Goal: Check status: Check status

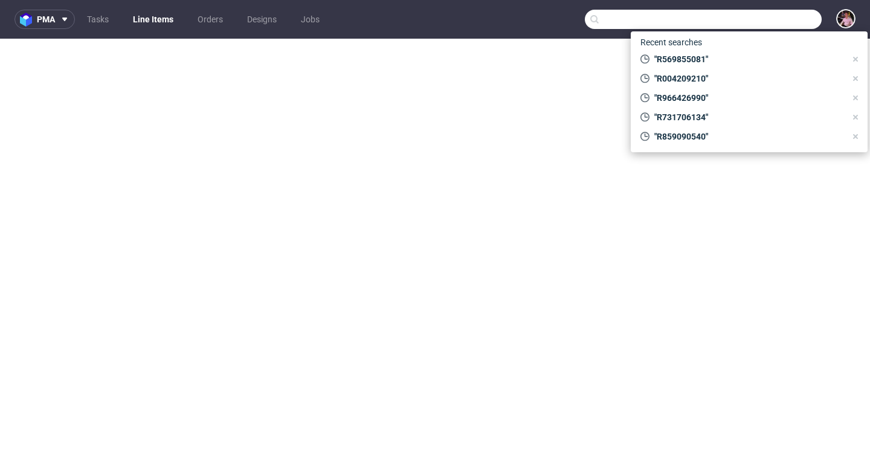
click at [789, 26] on input "text" at bounding box center [703, 19] width 237 height 19
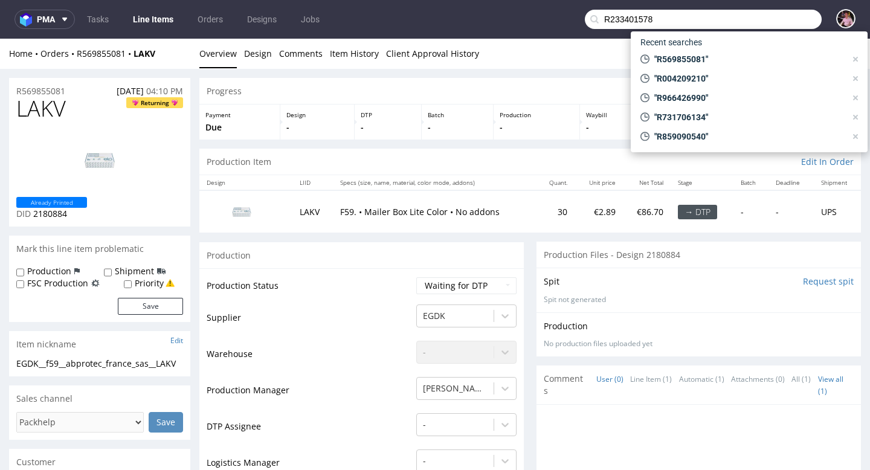
type input "R233401578"
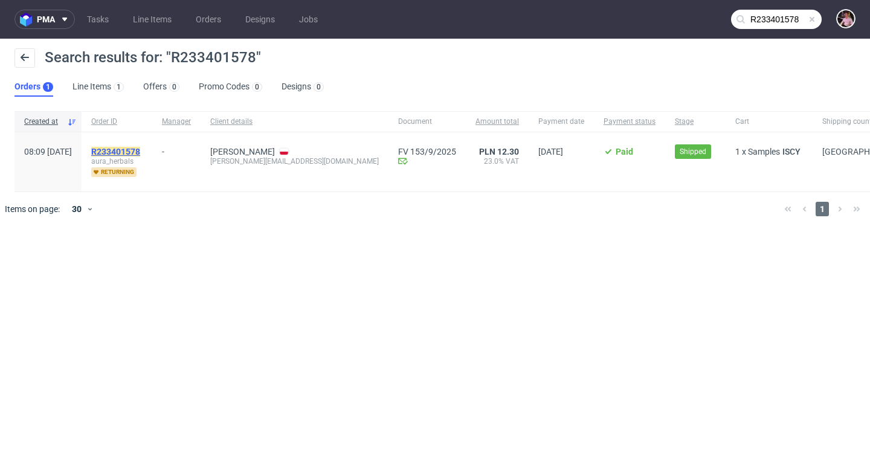
click at [140, 147] on mark "R233401578" at bounding box center [115, 152] width 49 height 10
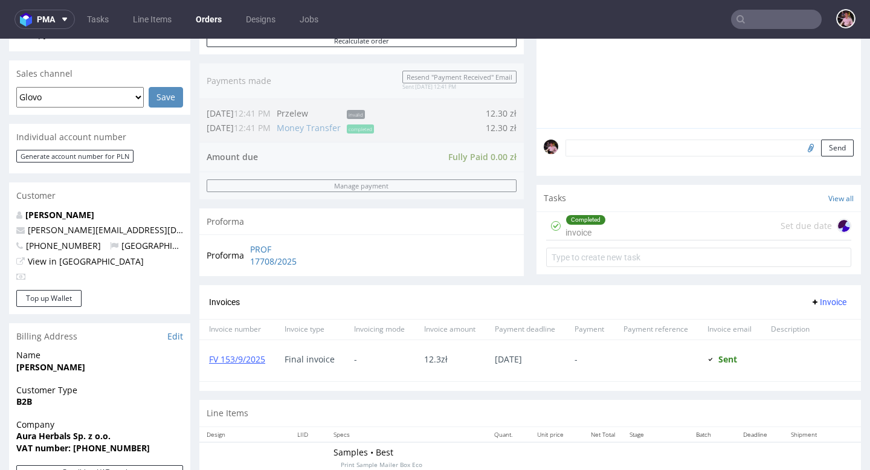
scroll to position [332, 0]
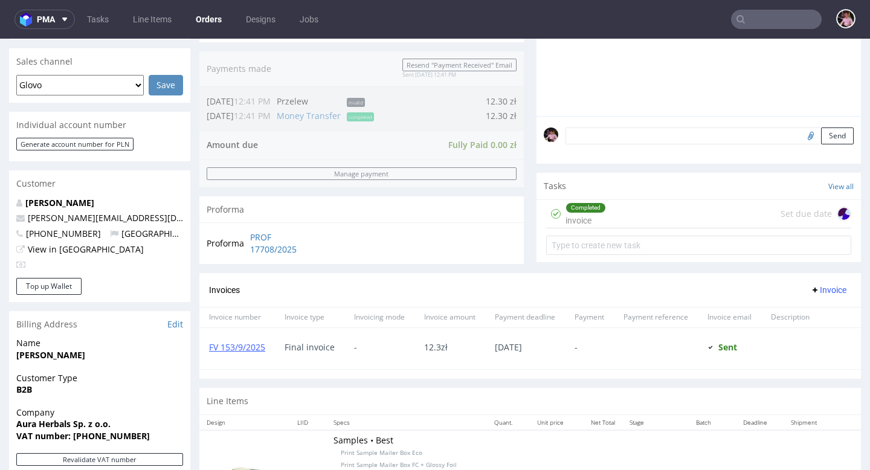
click at [663, 224] on div "Completed invoice Set due date" at bounding box center [698, 214] width 305 height 28
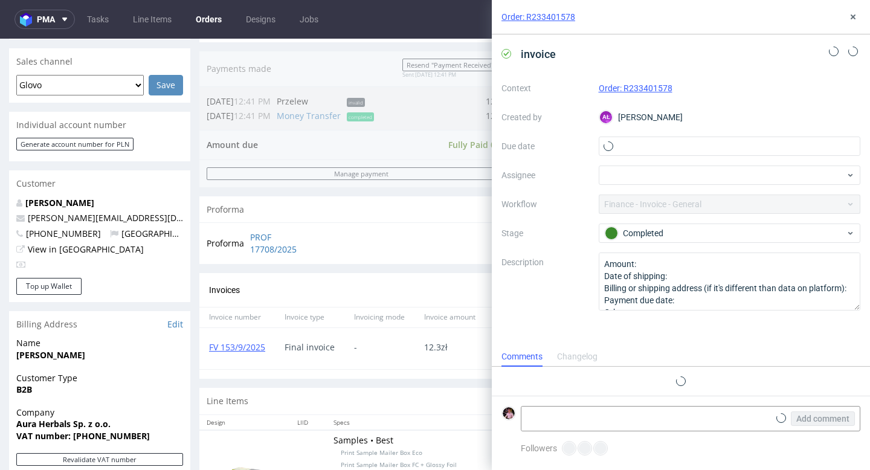
scroll to position [10, 0]
click at [850, 19] on icon at bounding box center [853, 17] width 10 height 10
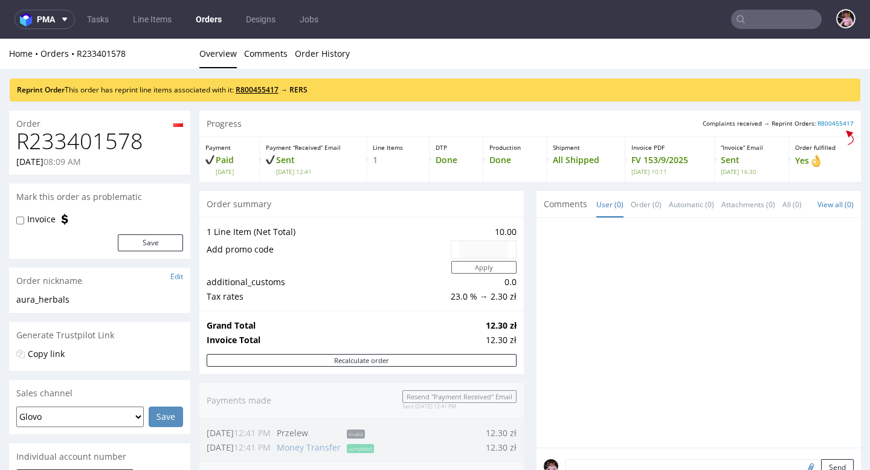
click at [273, 87] on link "R800455417" at bounding box center [257, 90] width 43 height 10
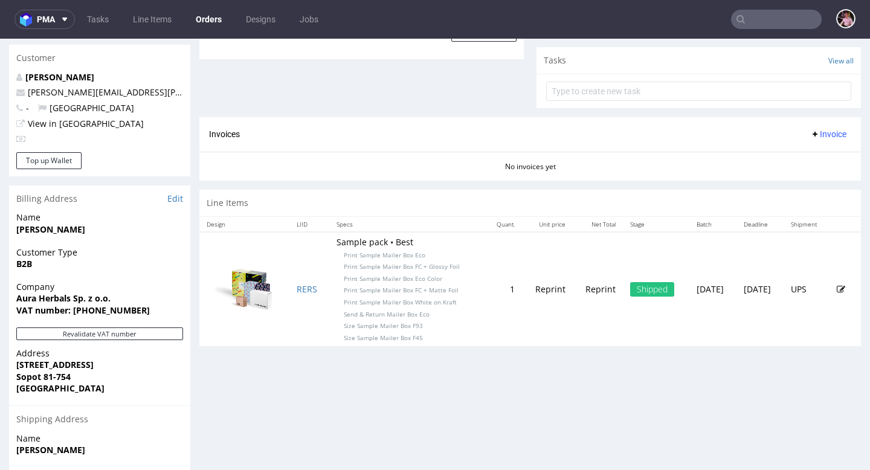
scroll to position [583, 0]
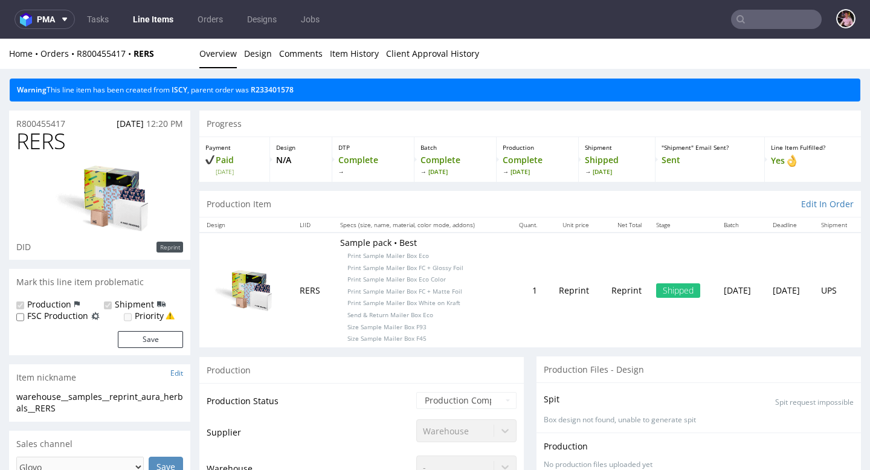
click at [794, 25] on input "text" at bounding box center [776, 19] width 91 height 19
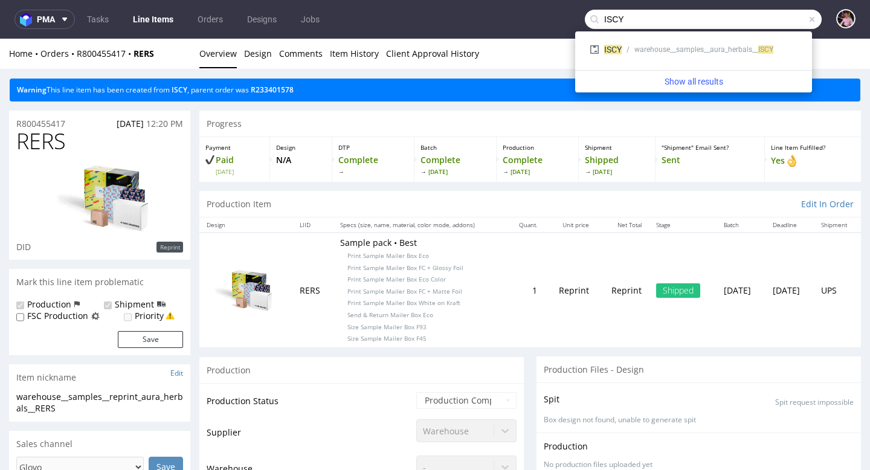
type input "ISCY"
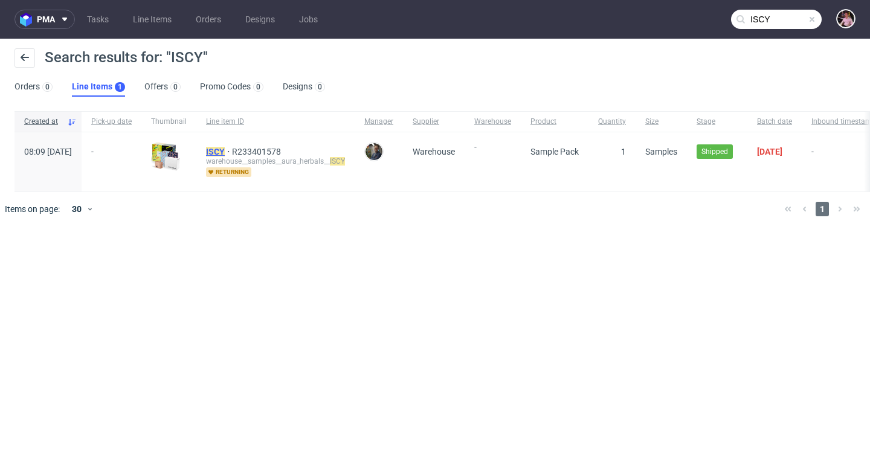
click at [225, 150] on mark "ISCY" at bounding box center [215, 152] width 19 height 10
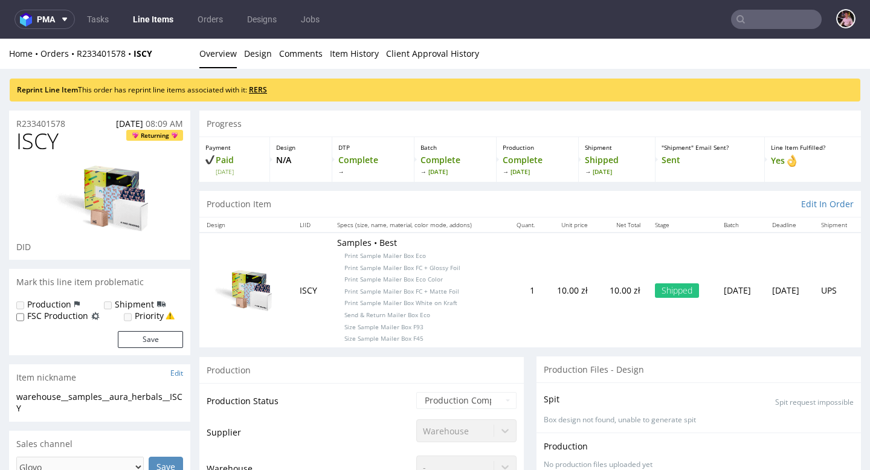
click at [267, 92] on link "RERS" at bounding box center [258, 90] width 18 height 10
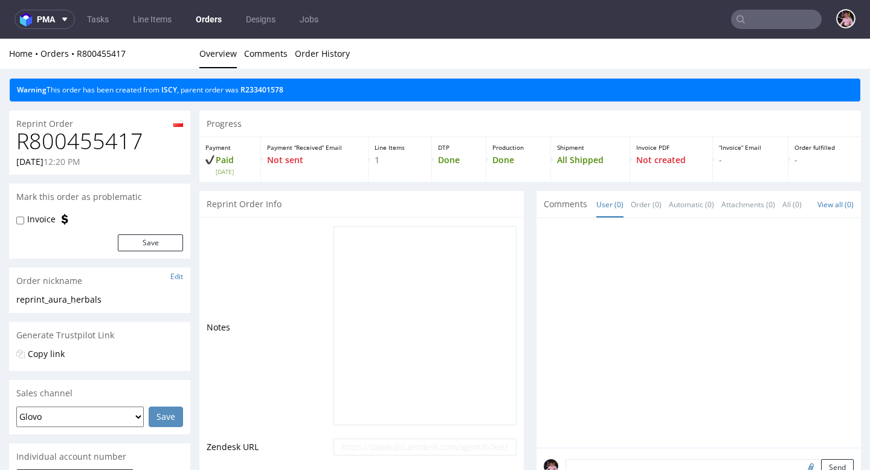
click at [97, 139] on h1 "R800455417" at bounding box center [99, 141] width 167 height 24
copy h1 "R800455417"
copy link "R233401578"
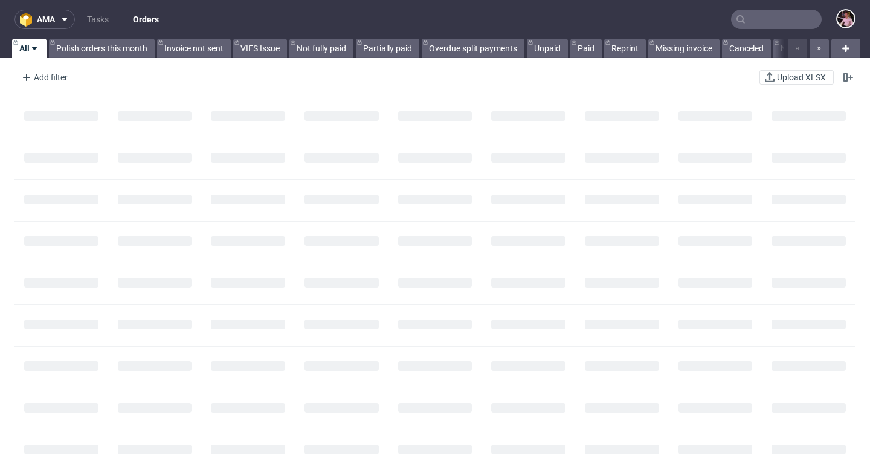
click at [788, 23] on input "text" at bounding box center [776, 19] width 91 height 19
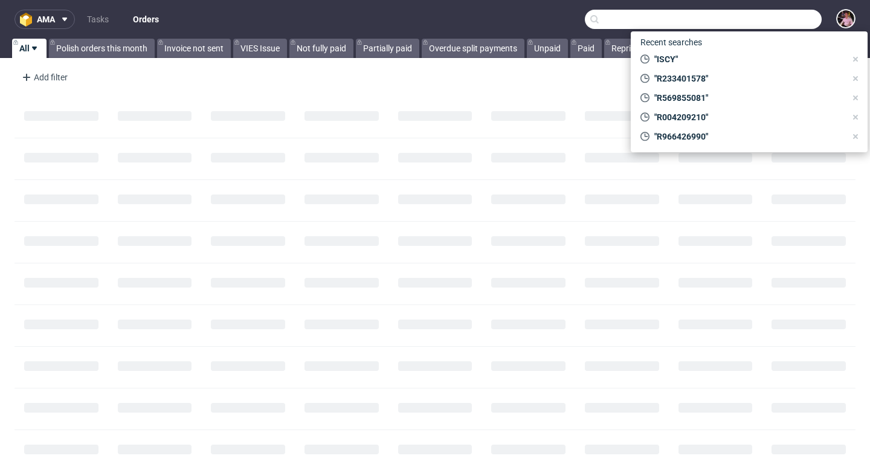
paste input "R998369934"
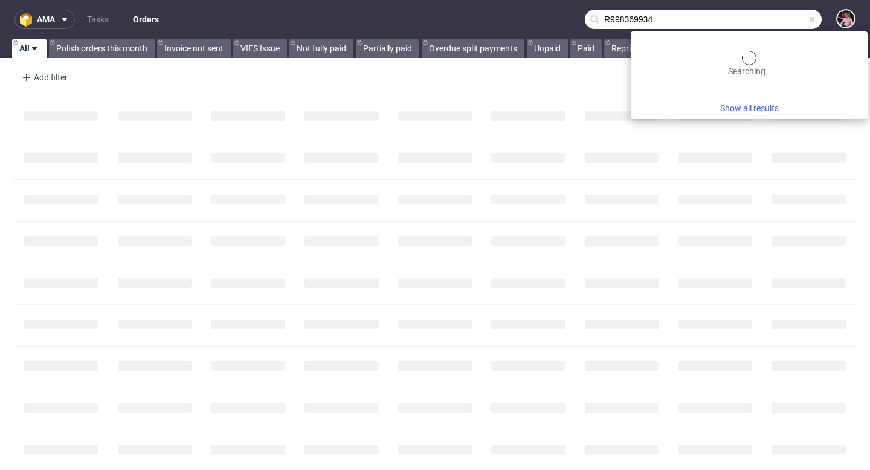
type input "R998369934"
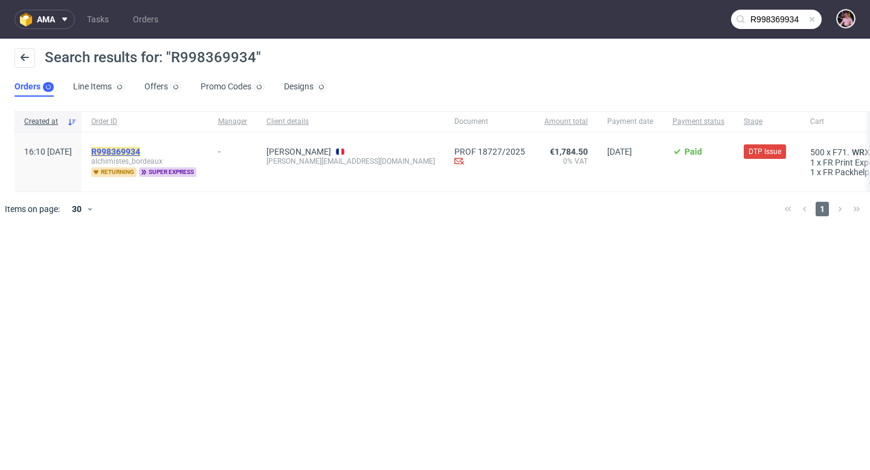
click at [140, 155] on mark "R998369934" at bounding box center [115, 152] width 49 height 10
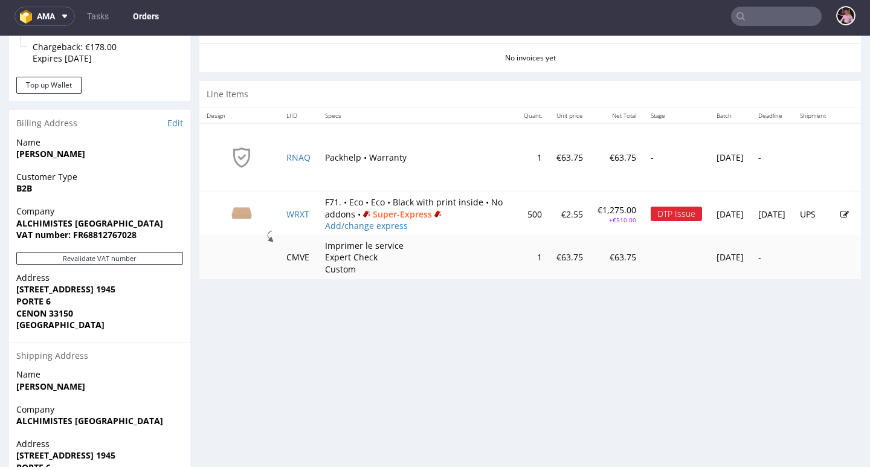
scroll to position [542, 0]
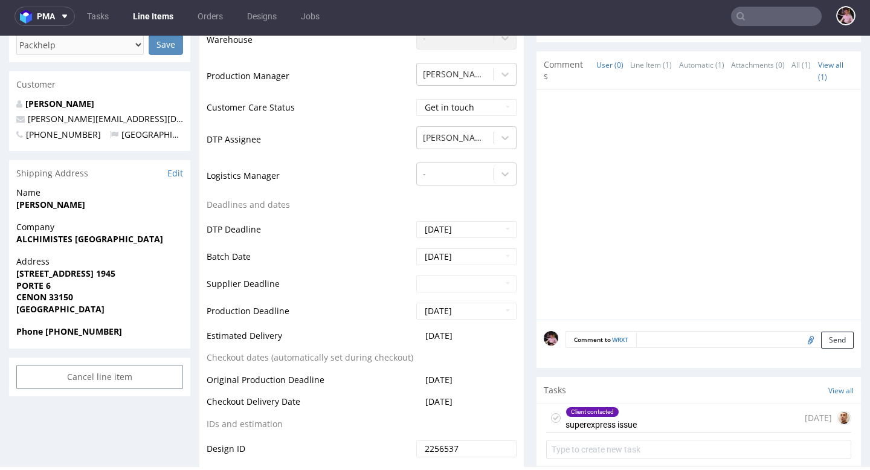
scroll to position [463, 0]
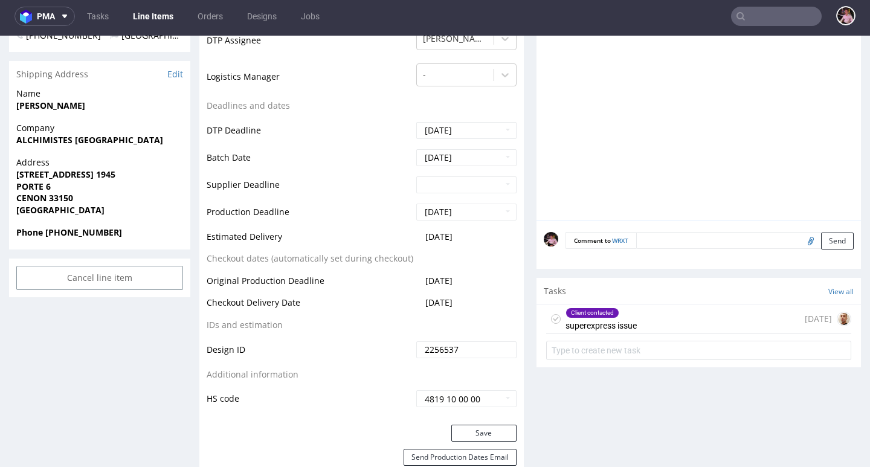
click at [683, 314] on div "Client contacted superexpress issue 12 days ago" at bounding box center [698, 319] width 305 height 28
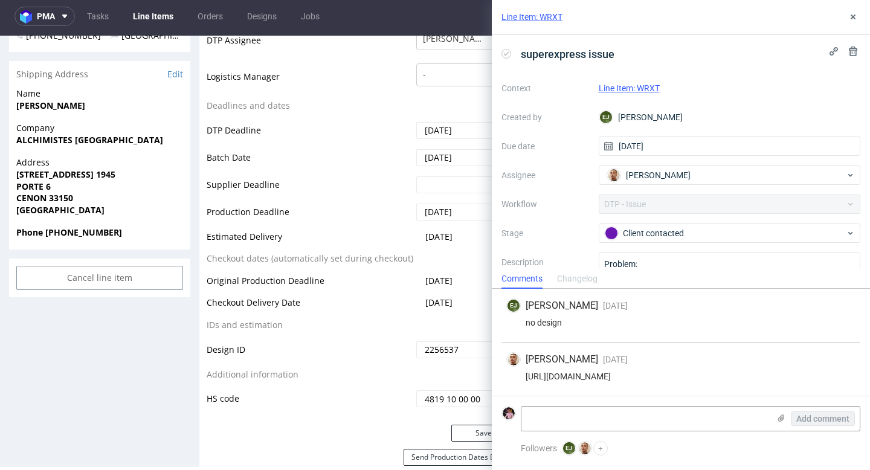
click at [677, 376] on div "https://app-eu1.hubspot.com/contacts/25600958/record/0-5/220812536025/" at bounding box center [680, 376] width 349 height 10
copy div "https://app-eu1.hubspot.com/contacts/25600958/record/0-5/220812536025/"
click at [622, 418] on textarea at bounding box center [645, 419] width 248 height 24
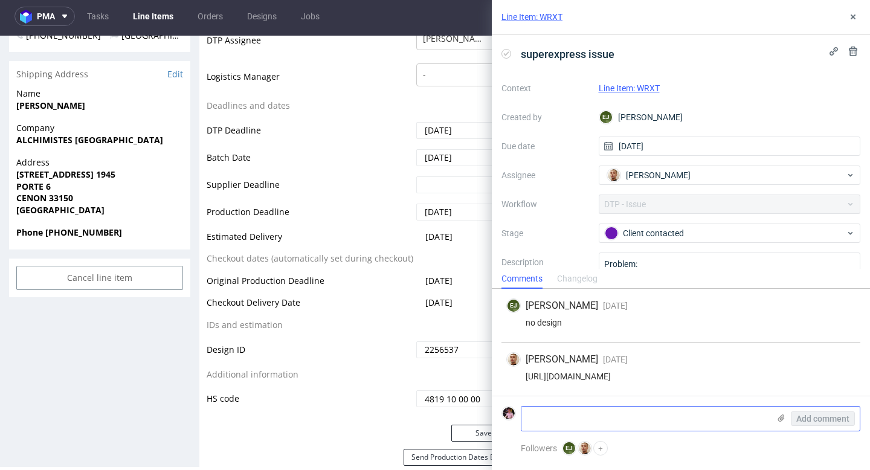
click at [782, 421] on icon at bounding box center [781, 418] width 10 height 10
click at [0, 0] on input "file" at bounding box center [0, 0] width 0 height 0
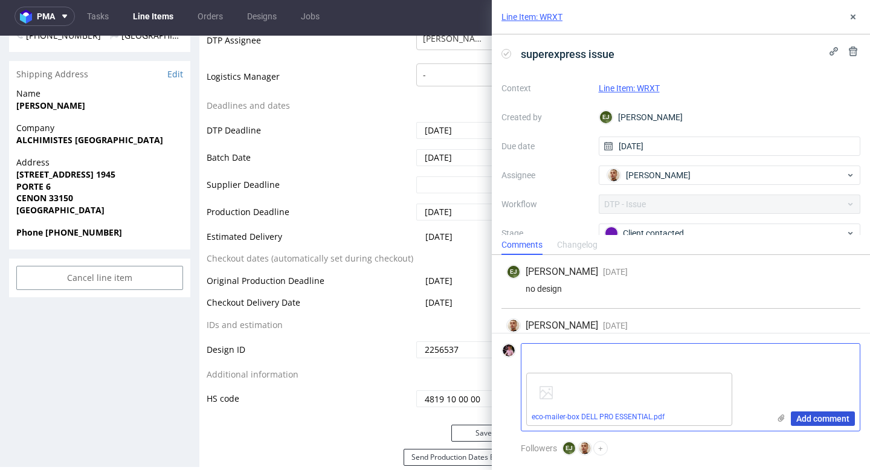
click at [825, 421] on span "Add comment" at bounding box center [822, 418] width 53 height 8
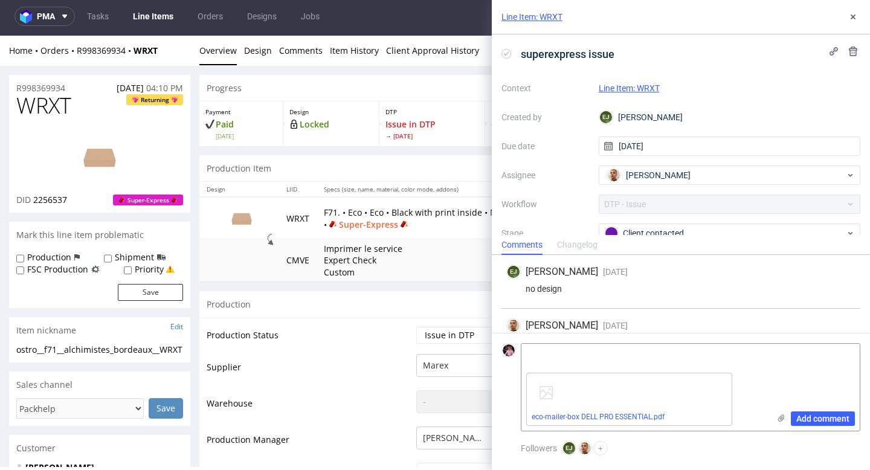
scroll to position [29, 0]
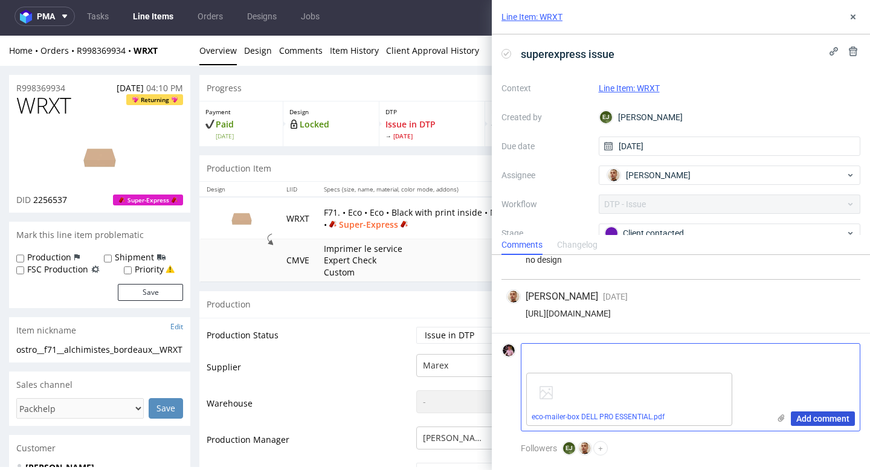
click at [826, 423] on span "Add comment" at bounding box center [822, 418] width 53 height 8
click at [808, 414] on span "Add comment" at bounding box center [822, 418] width 53 height 8
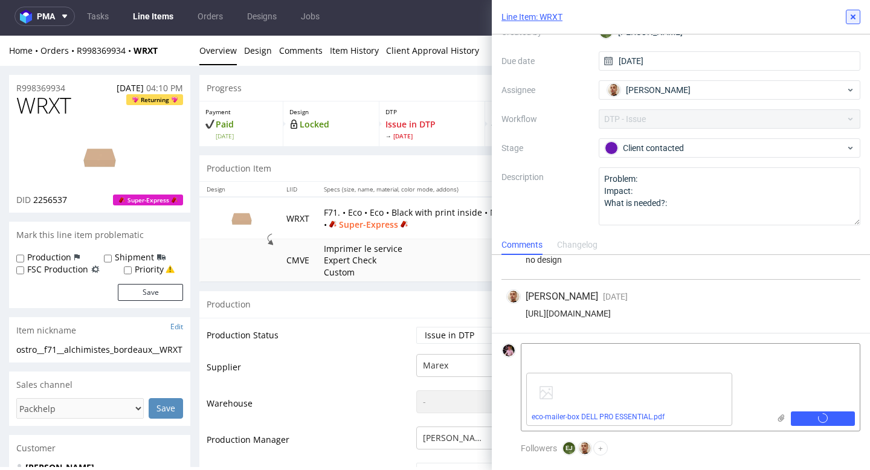
click at [849, 16] on icon at bounding box center [853, 17] width 10 height 10
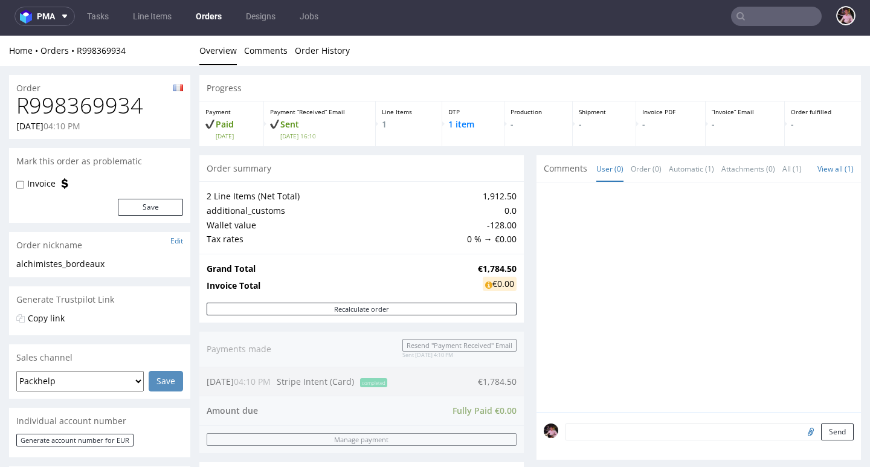
scroll to position [583, 0]
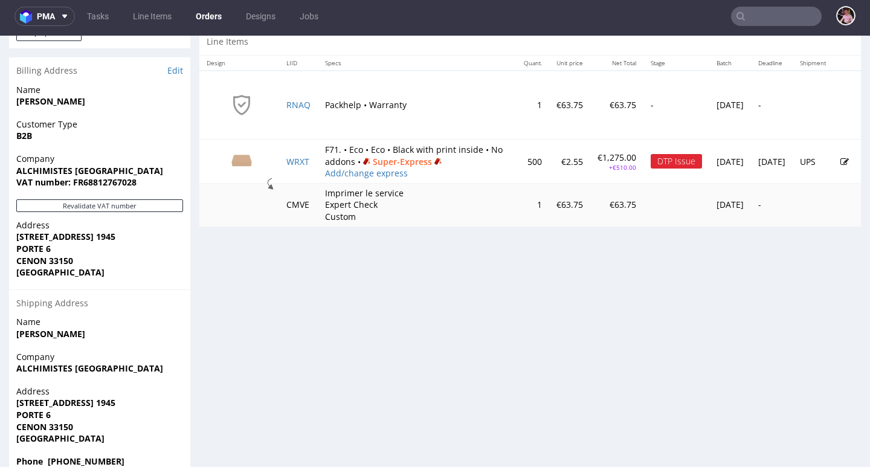
click at [840, 166] on icon at bounding box center [844, 162] width 8 height 8
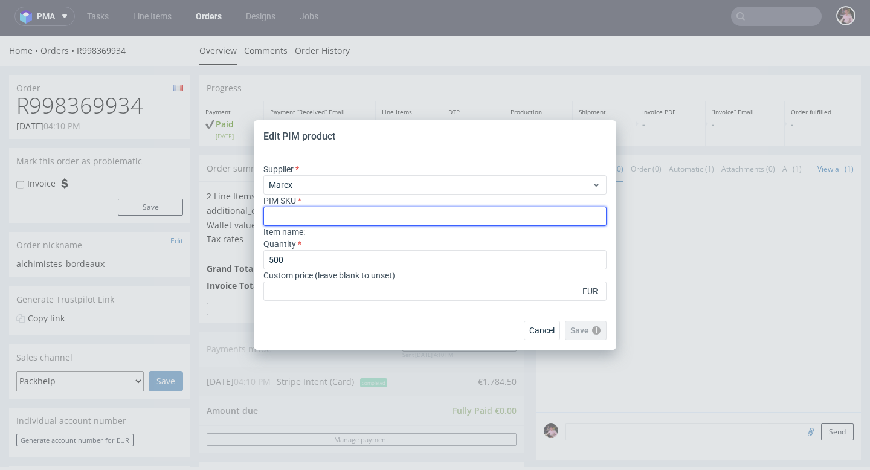
click at [460, 216] on input "text" at bounding box center [434, 216] width 343 height 19
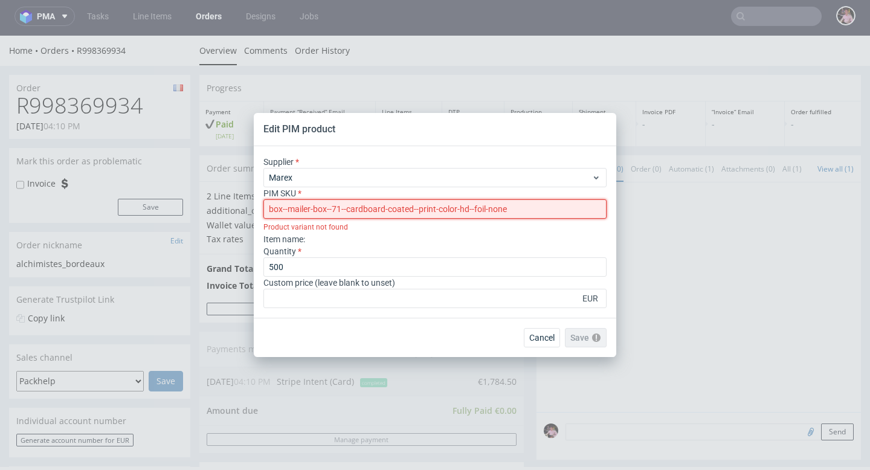
click at [270, 213] on input "box--mailer-box--71--cardboard-coated--print-color-hd--foil-none" at bounding box center [434, 208] width 343 height 19
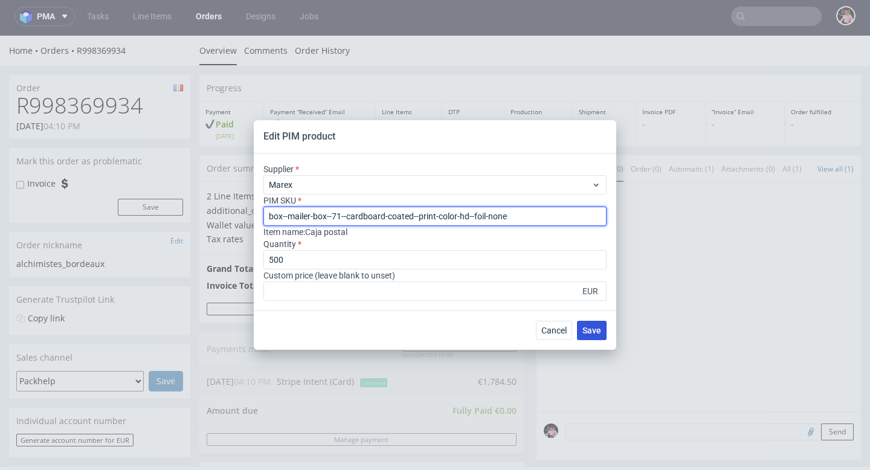
type input "box--mailer-box--71--cardboard-coated--print-color-hd--foil-none"
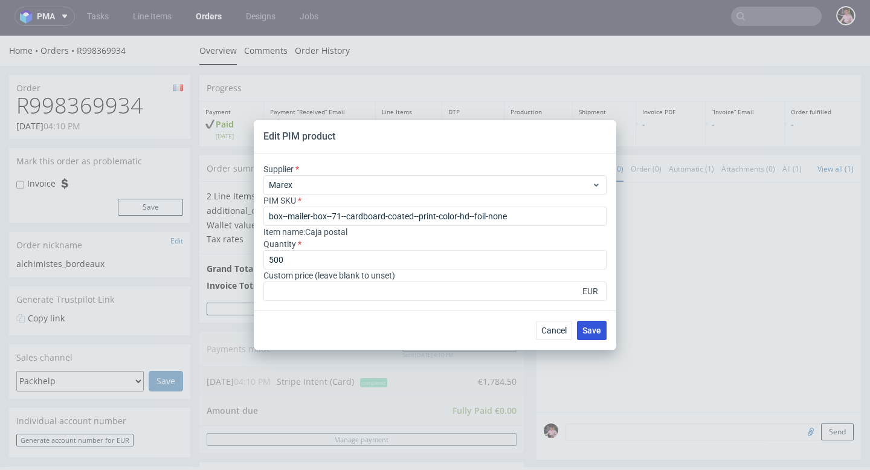
click at [597, 329] on span "Save" at bounding box center [591, 330] width 19 height 8
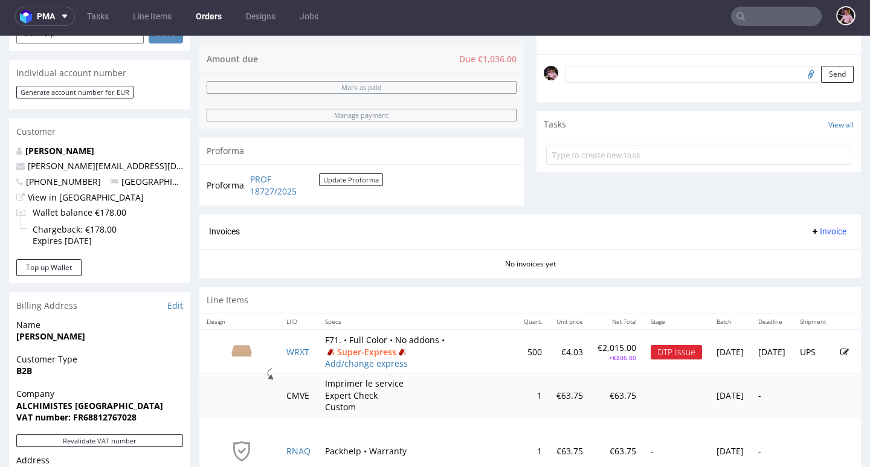
scroll to position [532, 0]
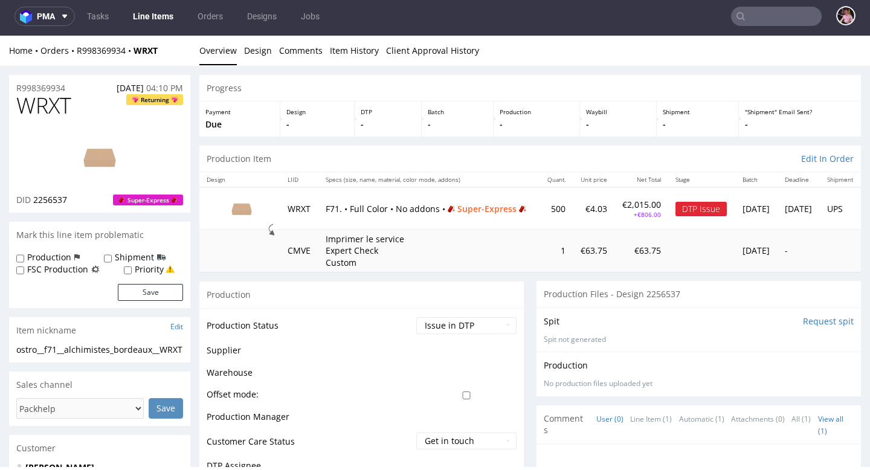
scroll to position [414, 0]
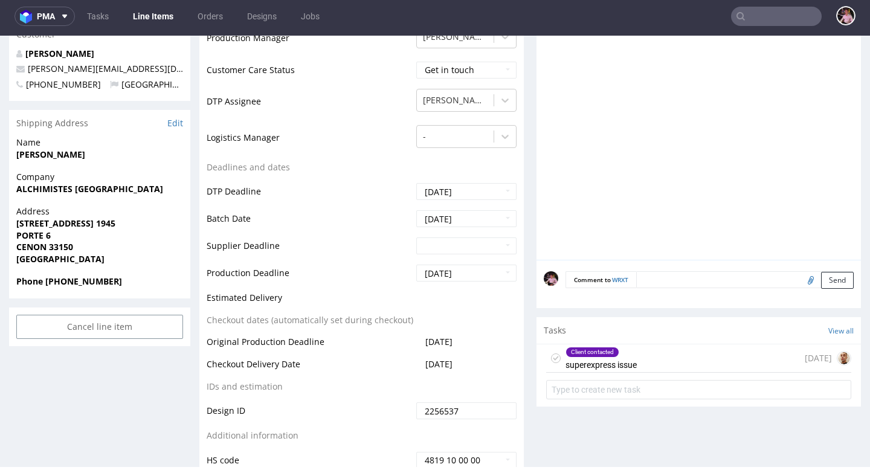
click at [683, 355] on div "Client contacted superexpress issue 12 days ago" at bounding box center [698, 358] width 305 height 28
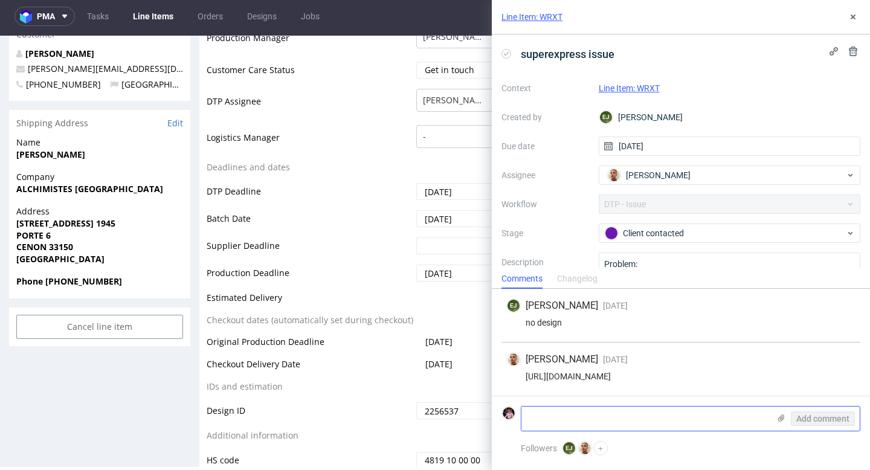
click at [629, 420] on textarea at bounding box center [645, 419] width 248 height 24
paste textarea "https://we.tl/t-tXUvVpjING"
type textarea "https://we.tl/t-tXUvVpjING"
click at [849, 414] on span "Add comment" at bounding box center [822, 418] width 53 height 8
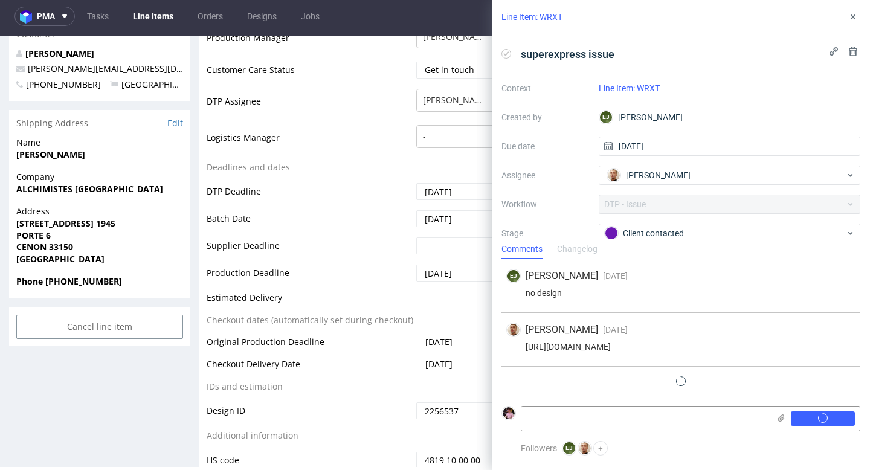
scroll to position [20, 0]
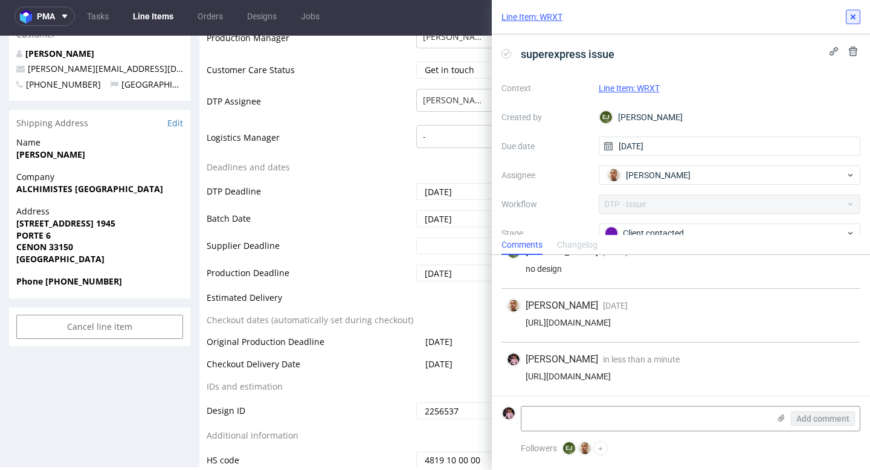
click at [851, 23] on button at bounding box center [853, 17] width 14 height 14
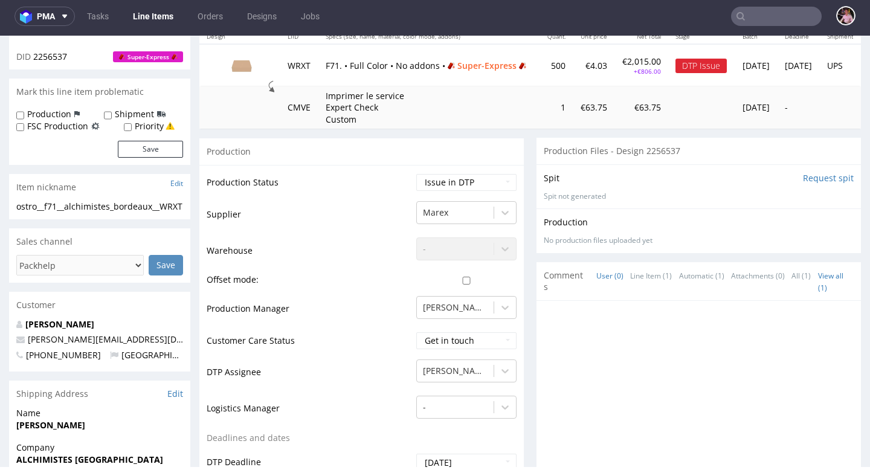
scroll to position [164, 0]
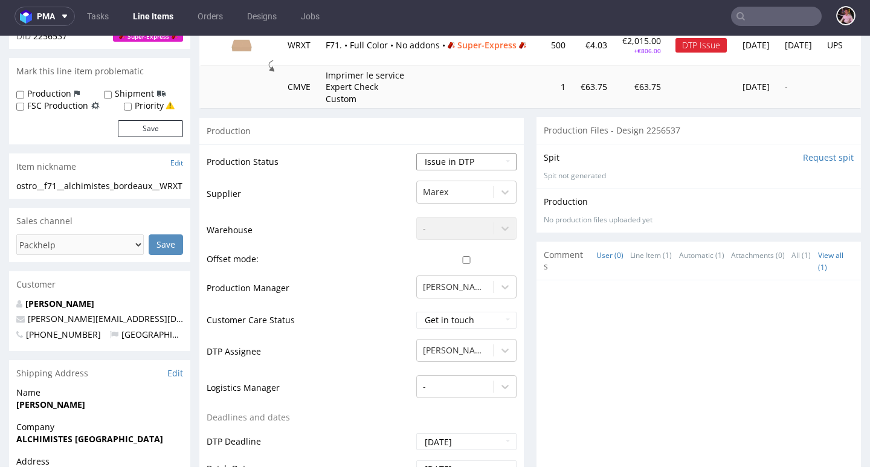
click at [468, 169] on select "Waiting for Artwork Waiting for Diecut Waiting for Mockup Waiting for DTP Waiti…" at bounding box center [466, 161] width 100 height 17
select select "back_for_dtp"
click at [416, 153] on select "Waiting for Artwork Waiting for Diecut Waiting for Mockup Waiting for DTP Waiti…" at bounding box center [466, 161] width 100 height 17
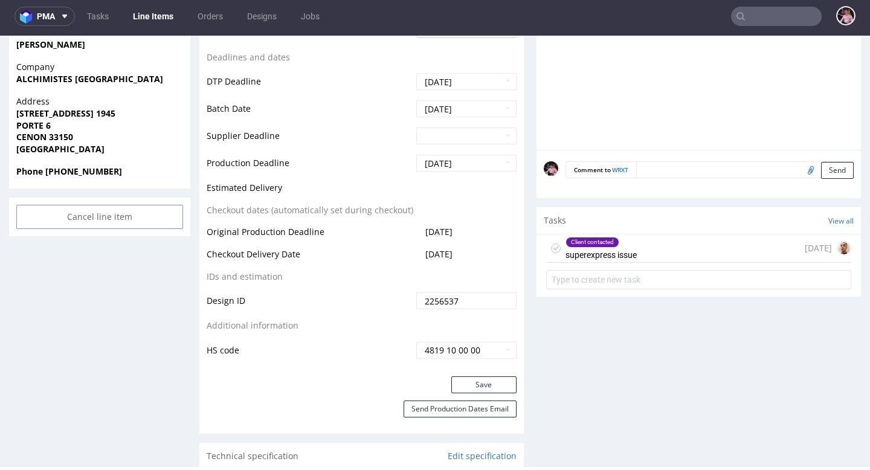
scroll to position [643, 0]
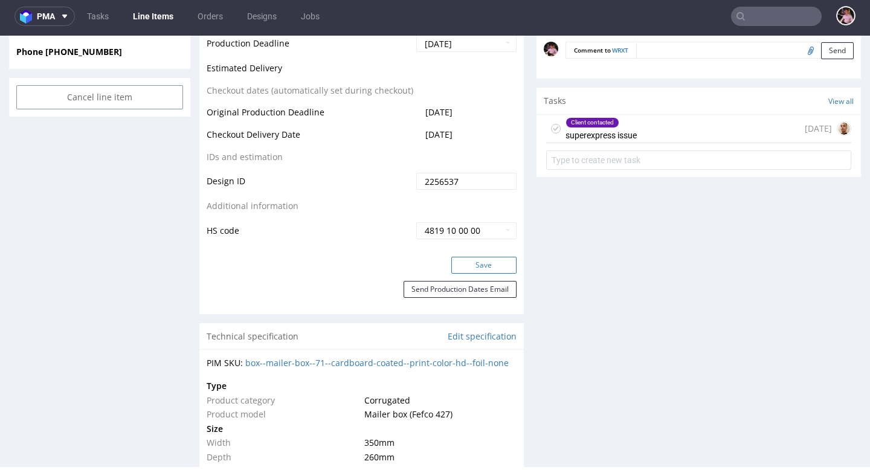
click at [479, 268] on button "Save" at bounding box center [483, 265] width 65 height 17
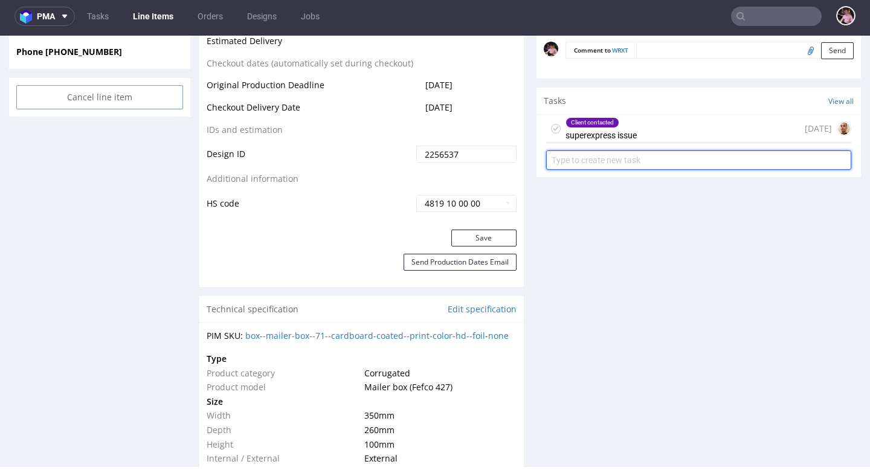
click at [610, 164] on input "text" at bounding box center [698, 159] width 305 height 19
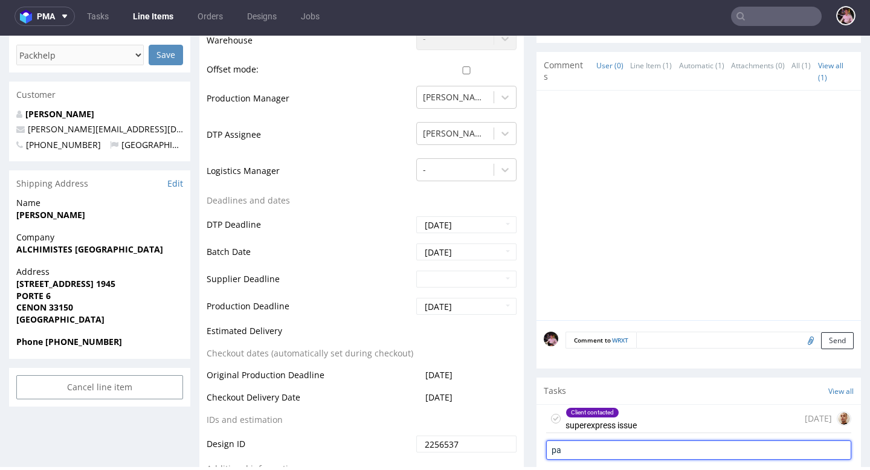
scroll to position [0, 0]
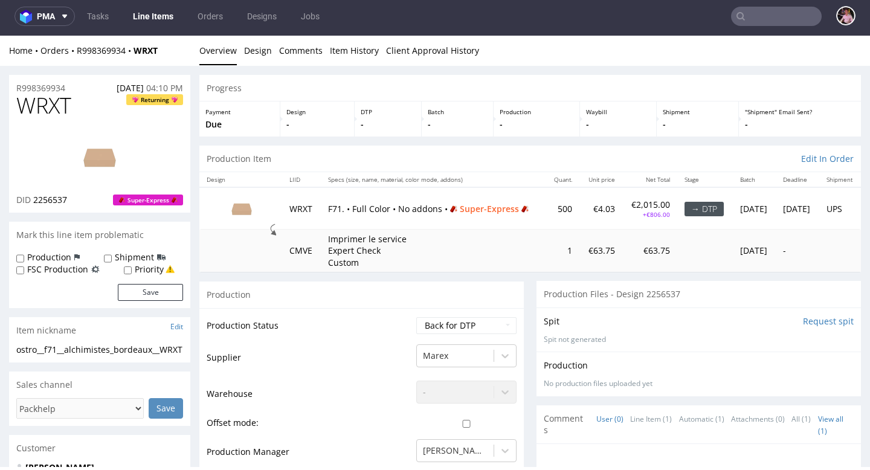
type input "pa"
click at [100, 45] on div "Home Orders R998369934 WRXT" at bounding box center [99, 51] width 181 height 12
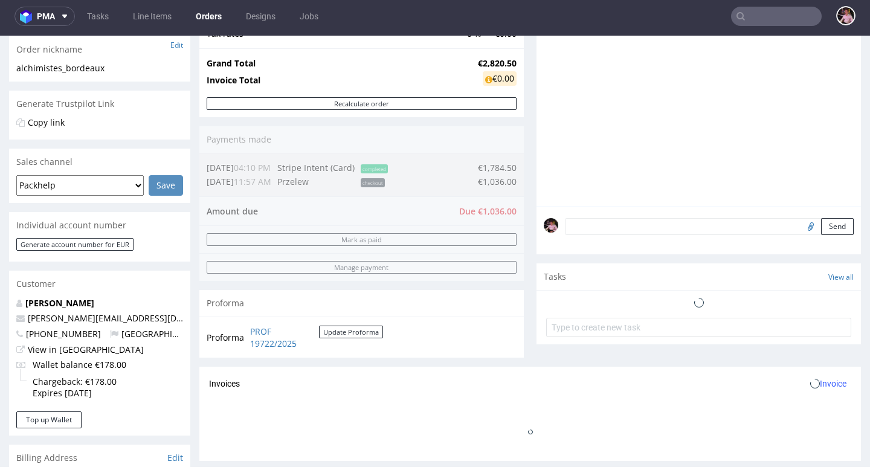
scroll to position [196, 0]
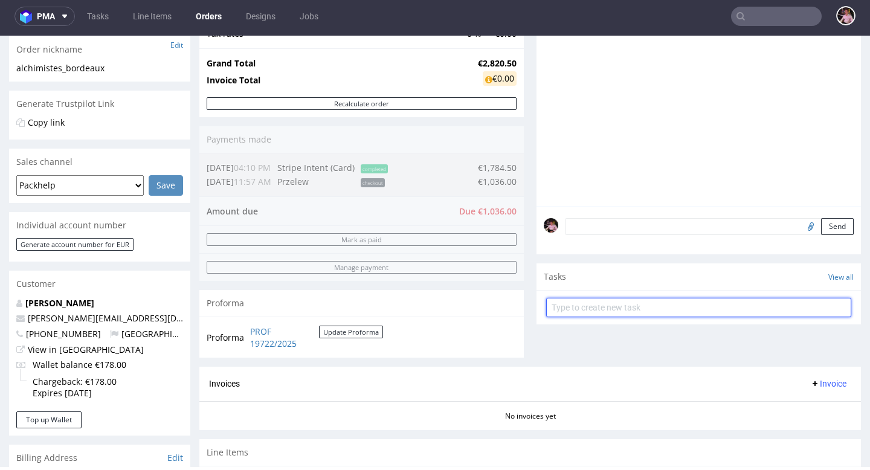
click at [632, 317] on input "text" at bounding box center [698, 307] width 305 height 19
type input "payment link"
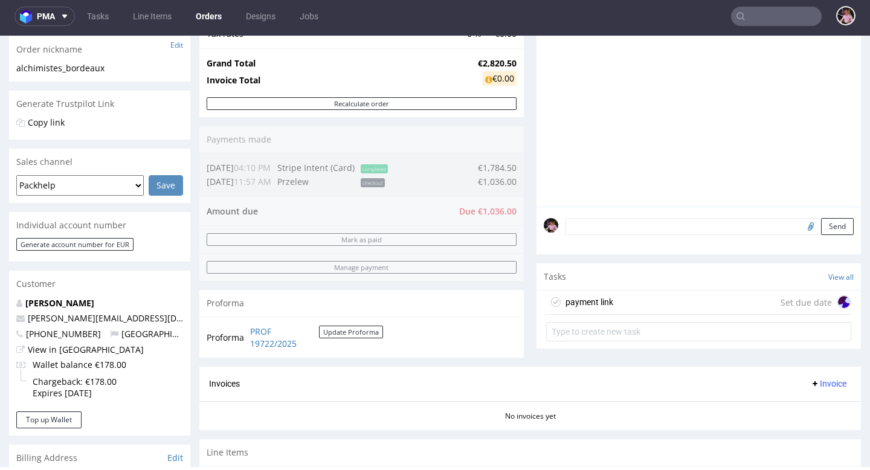
click at [648, 309] on div "payment link Set due date" at bounding box center [698, 303] width 305 height 24
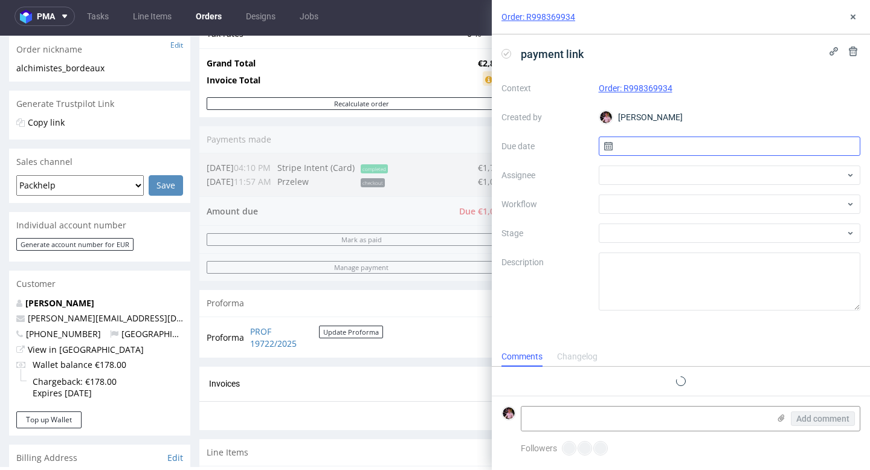
scroll to position [10, 0]
click at [632, 153] on input "text" at bounding box center [730, 146] width 262 height 19
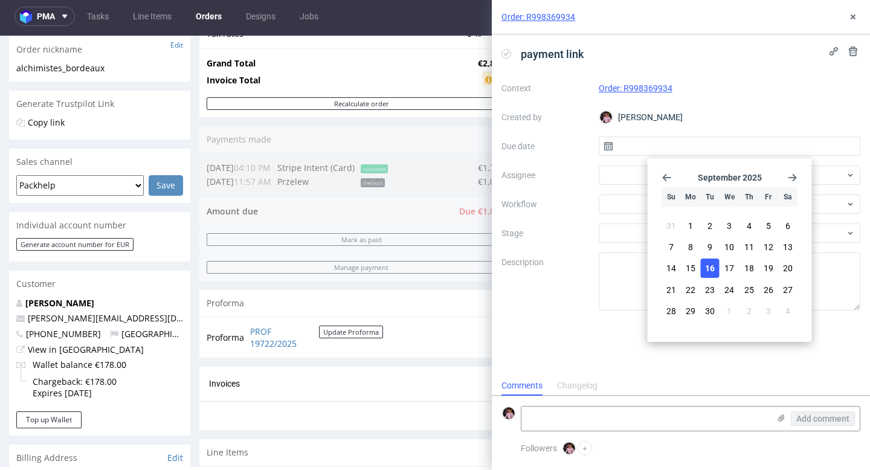
click at [705, 263] on span "16" at bounding box center [710, 268] width 10 height 12
type input "16/09/2025"
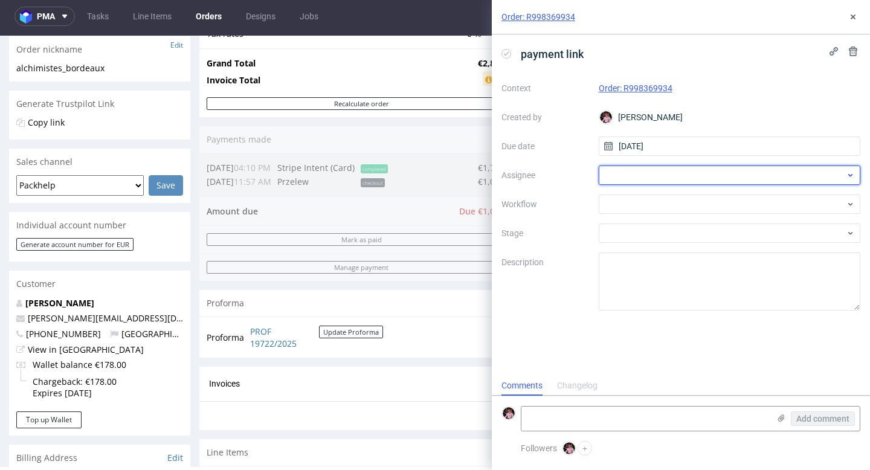
click at [651, 175] on div at bounding box center [730, 175] width 262 height 19
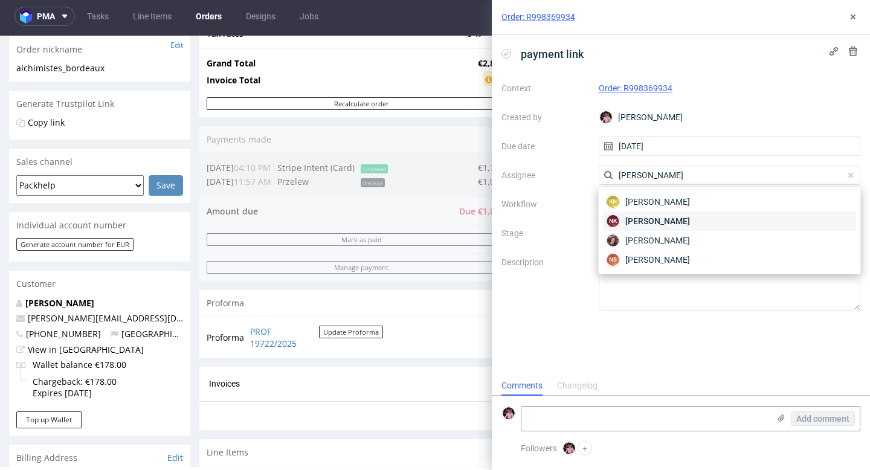
type input "natalia"
click at [716, 223] on div "NK Natalia Kaczorowska" at bounding box center [729, 220] width 252 height 19
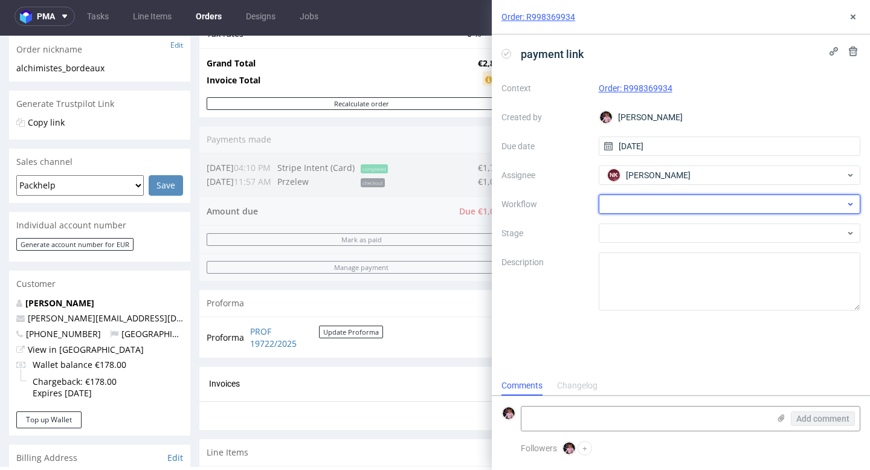
click at [677, 202] on div at bounding box center [730, 204] width 262 height 19
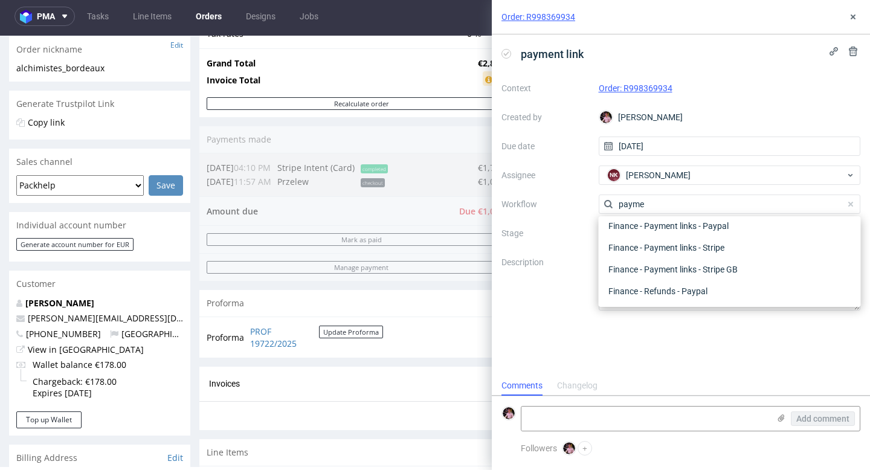
scroll to position [22, 0]
type input "paymen"
click at [708, 271] on div "Finance - Payment links - Stripe" at bounding box center [729, 270] width 252 height 22
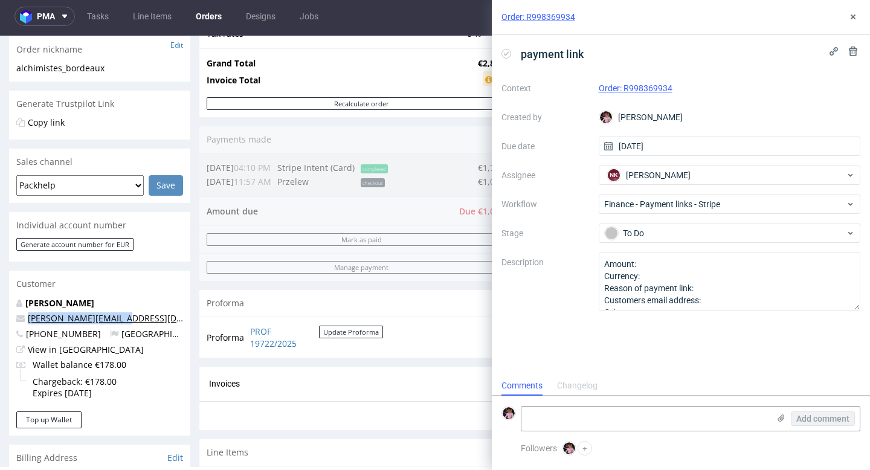
copy link "k.viel@alchimistes.fr"
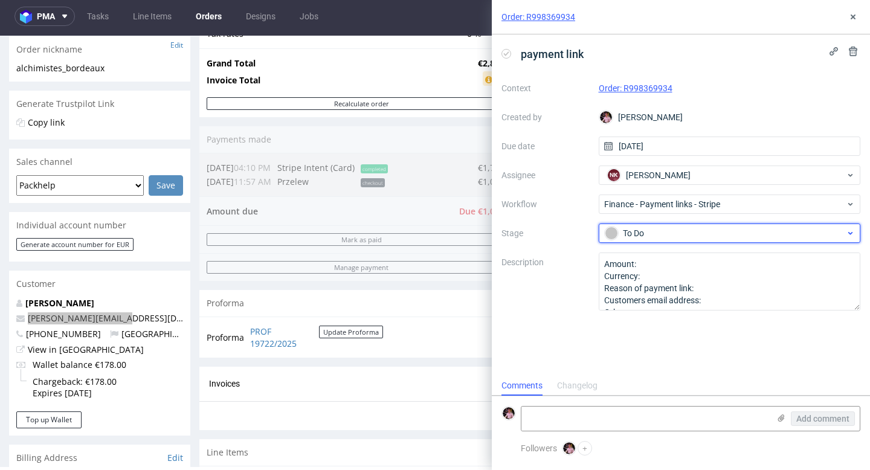
click at [669, 237] on div "To Do" at bounding box center [725, 233] width 240 height 13
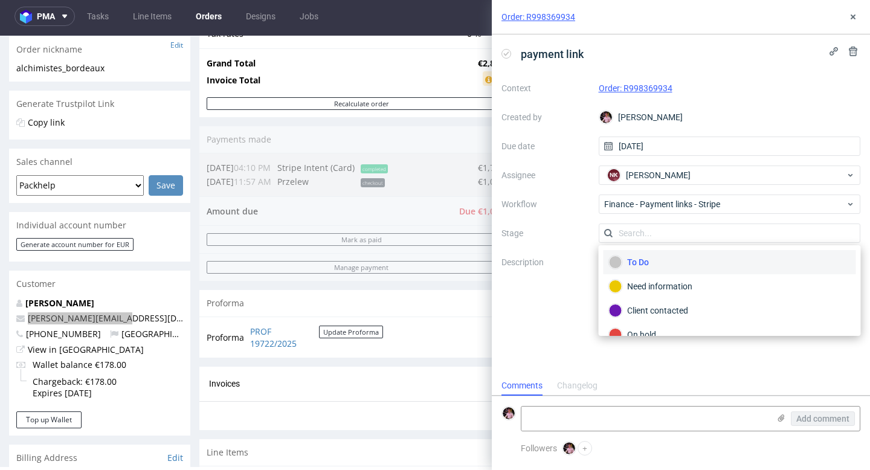
click at [671, 264] on div "To Do" at bounding box center [730, 262] width 242 height 13
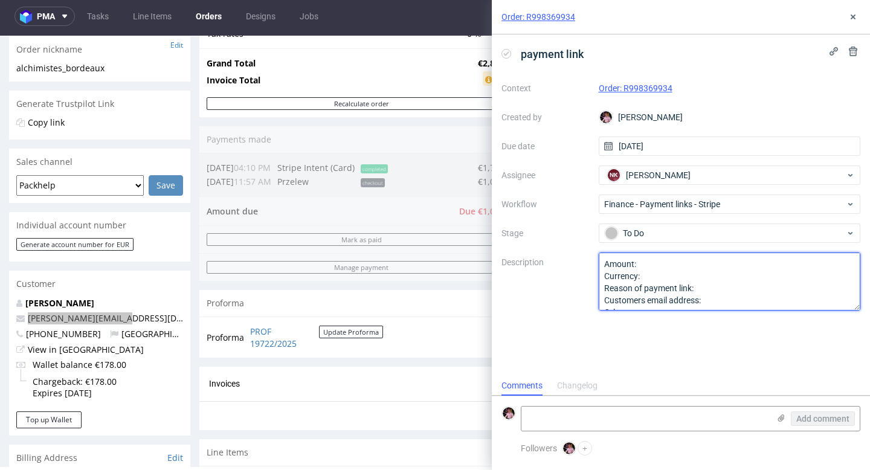
click at [680, 263] on textarea "Amount: Currency: Reason of payment link: Customers email address: Other:" at bounding box center [730, 281] width 262 height 58
click at [711, 283] on textarea "Amount: Currency: Reason of payment link: Customers email address: Other:" at bounding box center [730, 281] width 262 height 58
click at [692, 274] on textarea "Amount: Currency: Reason of payment link: Customers email address: Other:" at bounding box center [730, 281] width 262 height 58
paste textarea "k.viel@alchimistes.fr"
click at [722, 302] on textarea "Amount: Currency: Reason of payment link: Customers email address: Other:" at bounding box center [730, 281] width 262 height 58
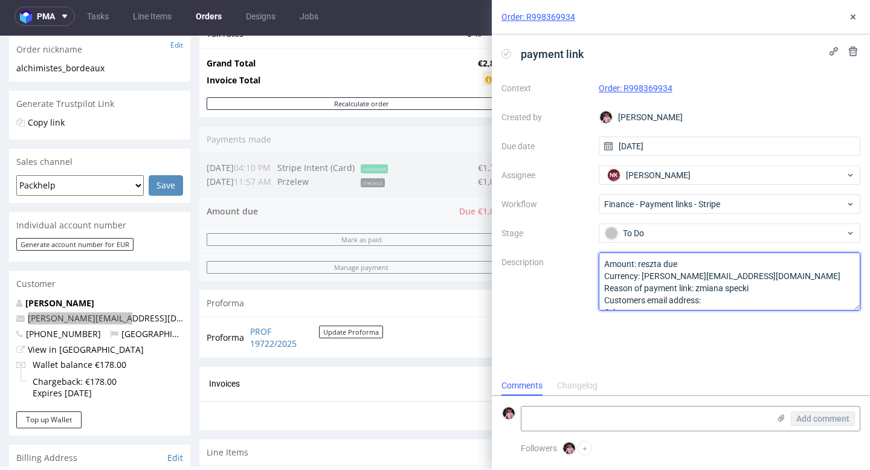
paste textarea "k.viel@alchimistes.fr"
drag, startPoint x: 768, startPoint y: 278, endPoint x: 642, endPoint y: 272, distance: 126.4
click at [642, 272] on textarea "Amount: Currency: Reason of payment link: Customers email address: Other:" at bounding box center [730, 281] width 262 height 58
type textarea "Amount: reszta due Currency: euro Reason of payment link: zmiana specki Custome…"
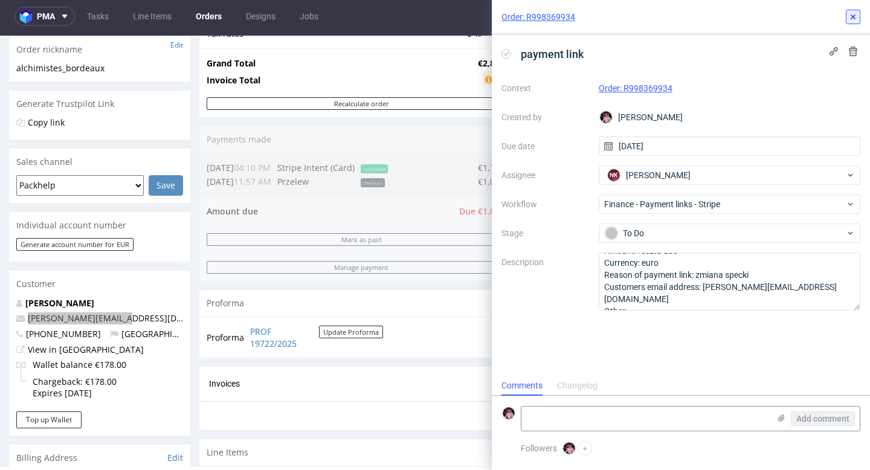
click at [852, 17] on use at bounding box center [853, 16] width 5 height 5
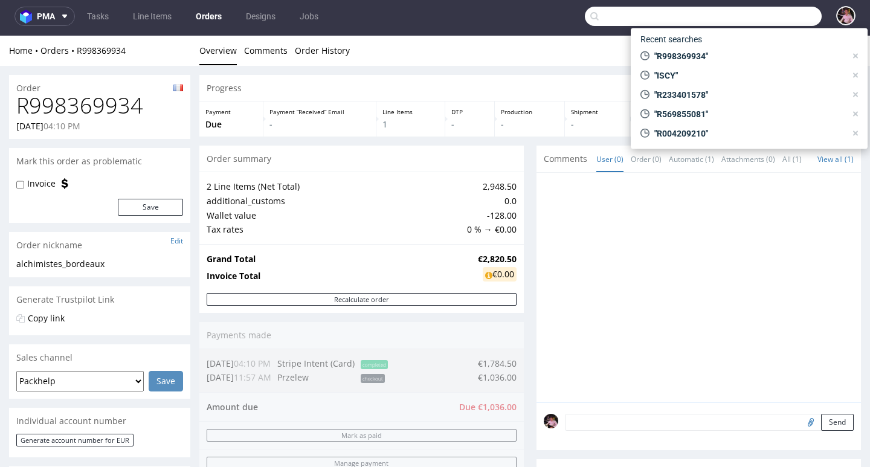
click at [786, 19] on input "text" at bounding box center [703, 16] width 237 height 19
paste input "R191042558"
type input "R191042558"
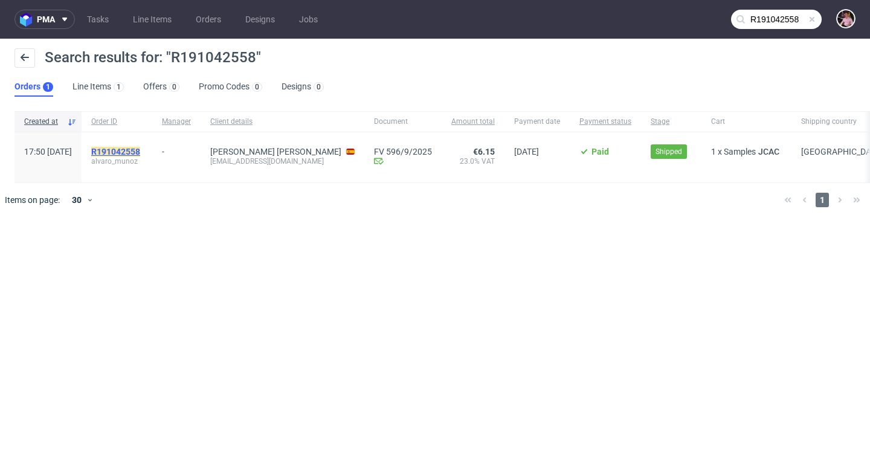
click at [140, 150] on mark "R191042558" at bounding box center [115, 152] width 49 height 10
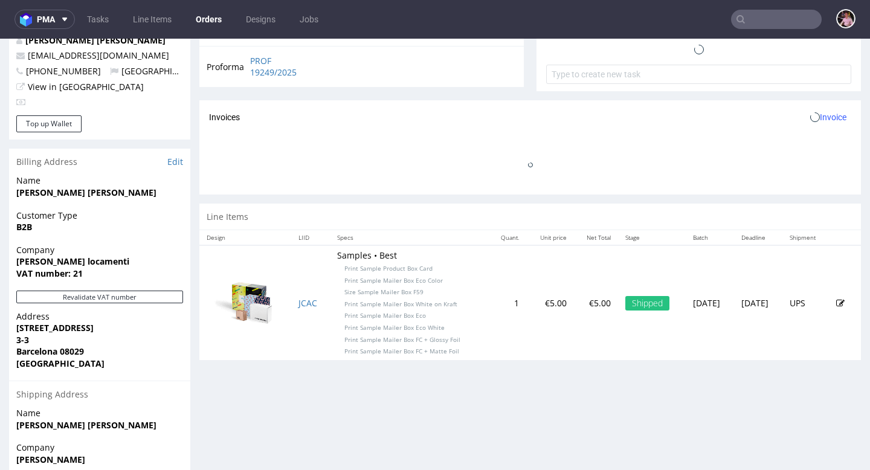
scroll to position [509, 0]
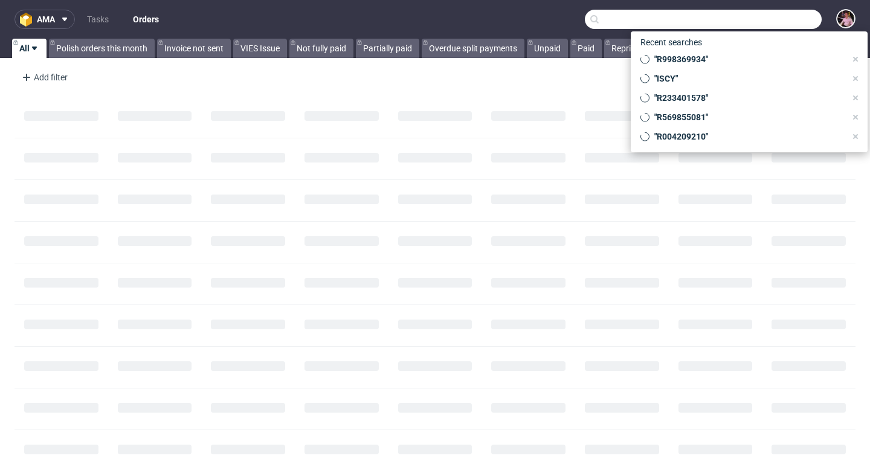
click at [785, 21] on input "text" at bounding box center [703, 19] width 237 height 19
paste input "R191042558"
type input "R191042558"
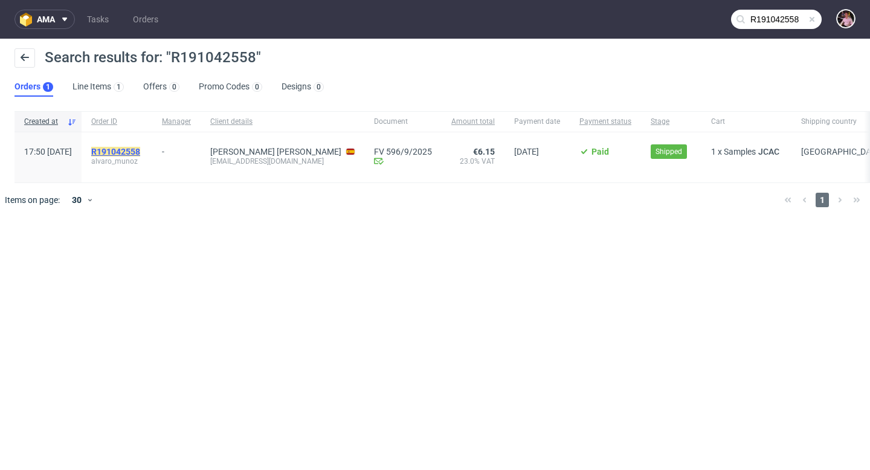
click at [138, 155] on mark "R191042558" at bounding box center [115, 152] width 49 height 10
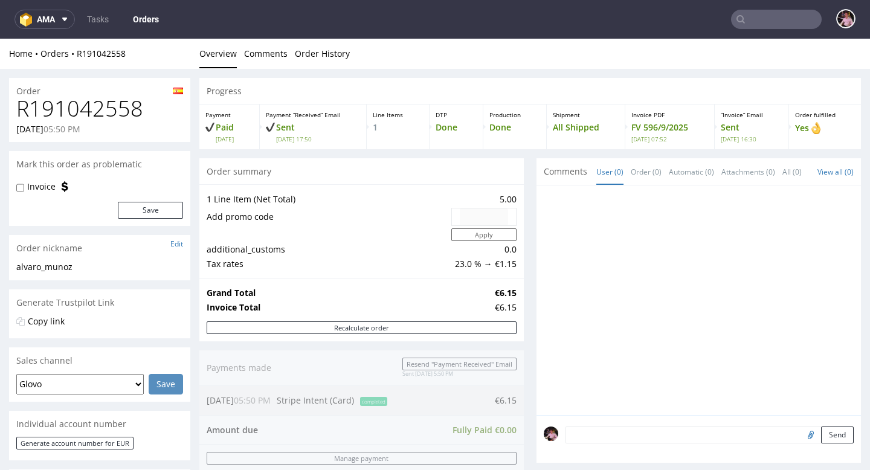
click at [779, 24] on input "text" at bounding box center [776, 19] width 91 height 19
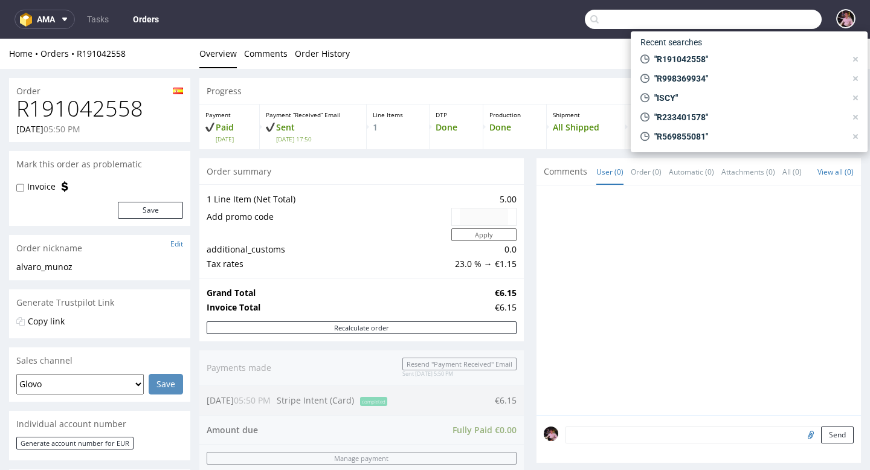
paste input "holi@amandolocamenti.com"
type input "holi@amandolocamenti.com"
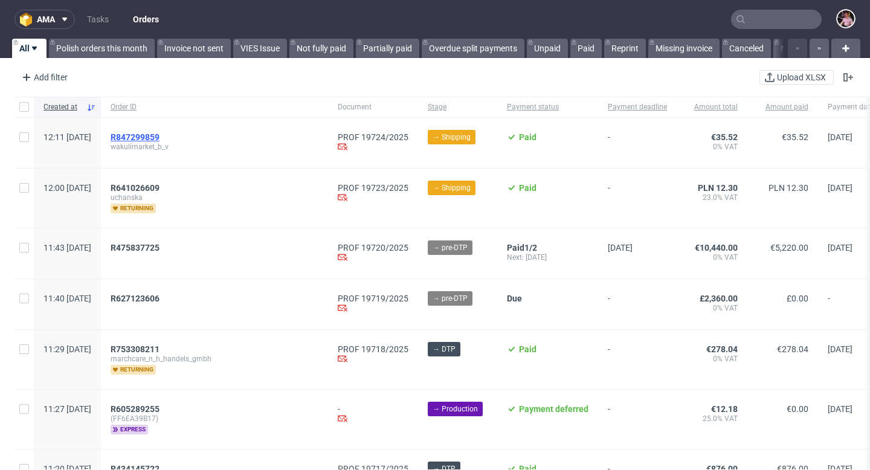
click at [159, 132] on span "R847299859" at bounding box center [135, 137] width 49 height 10
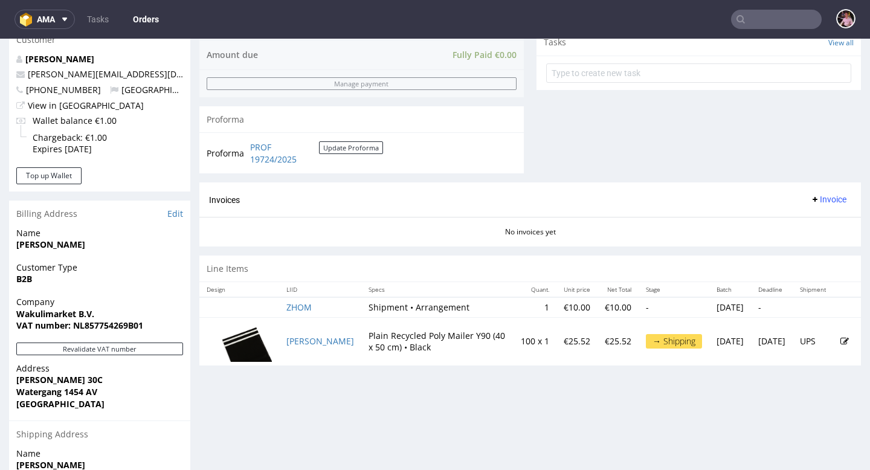
scroll to position [258, 0]
